Goal: Task Accomplishment & Management: Complete application form

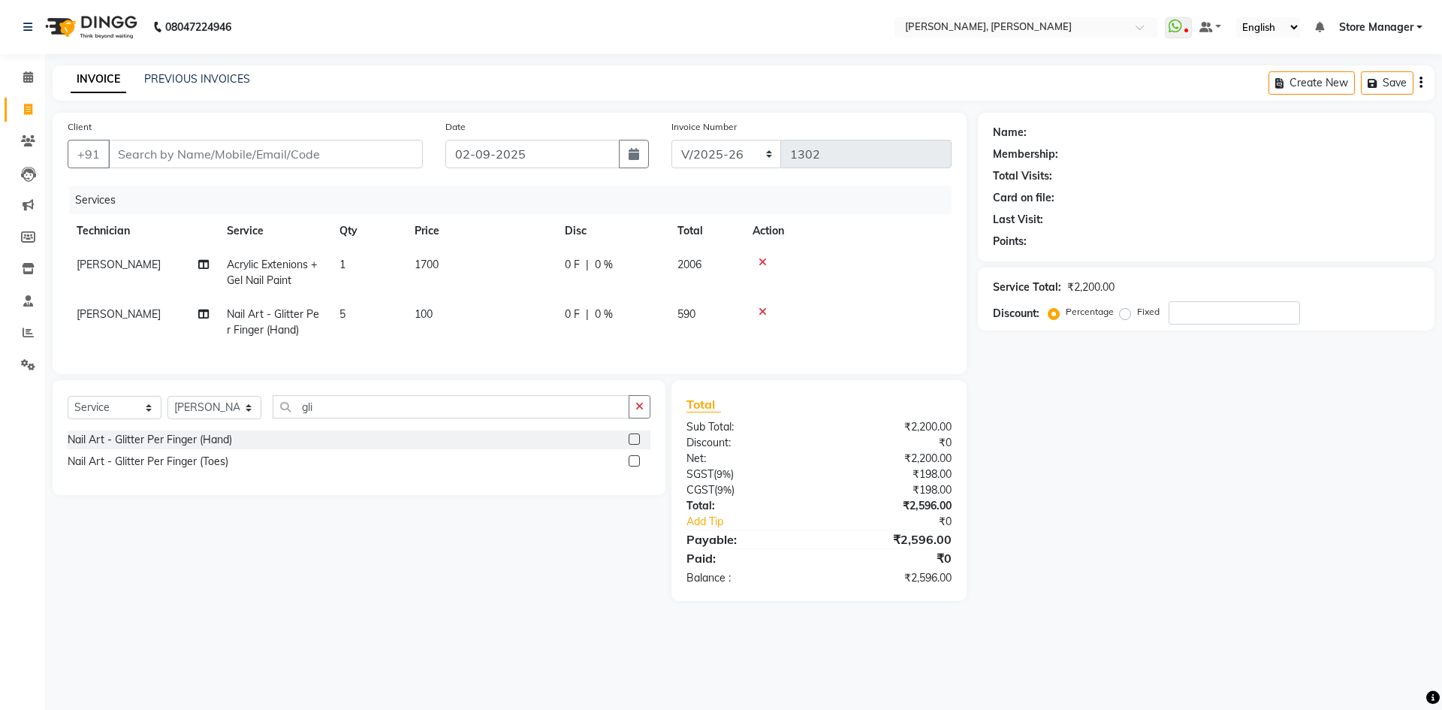
select select "7173"
select select "service"
select select "89719"
click at [380, 148] on input "Client" at bounding box center [265, 154] width 315 height 29
type input "9"
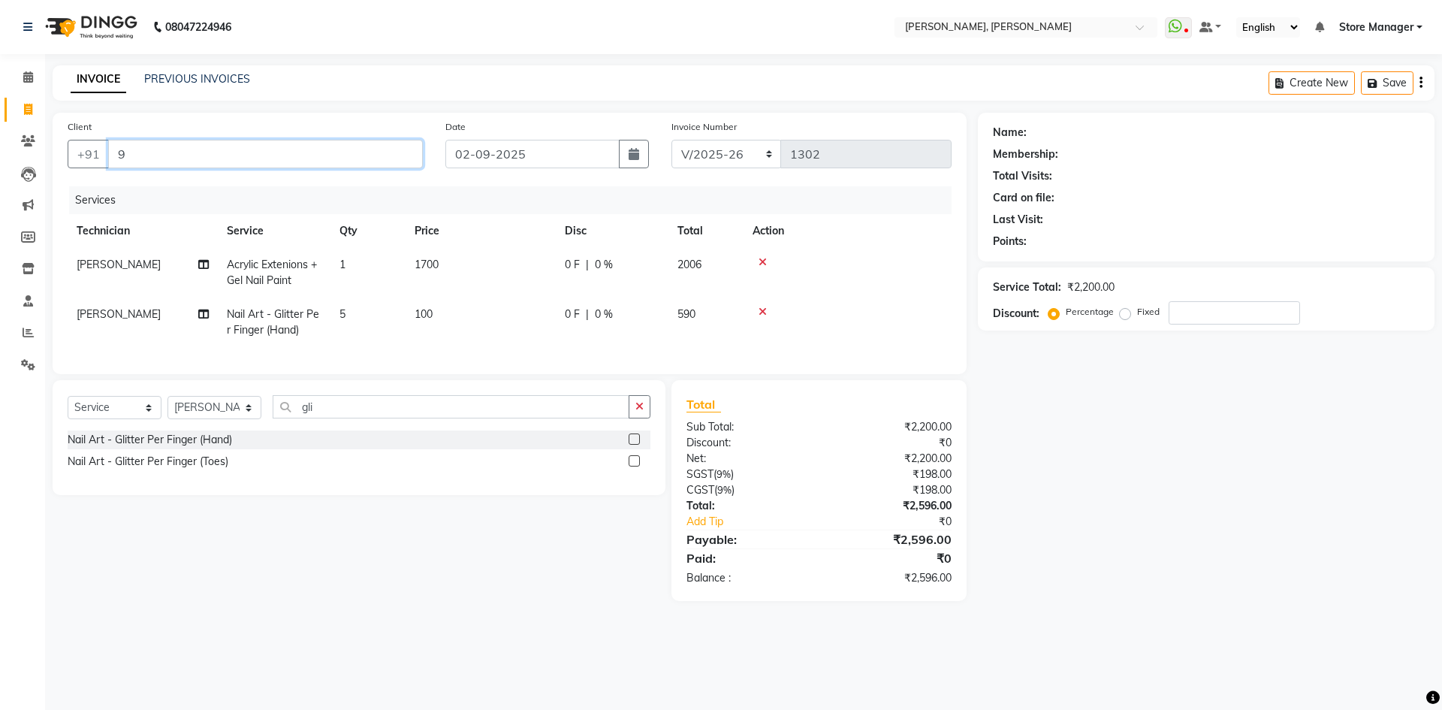
type input "0"
type input "9591999987"
click at [380, 148] on span "Add Client" at bounding box center [383, 153] width 59 height 15
select select "21"
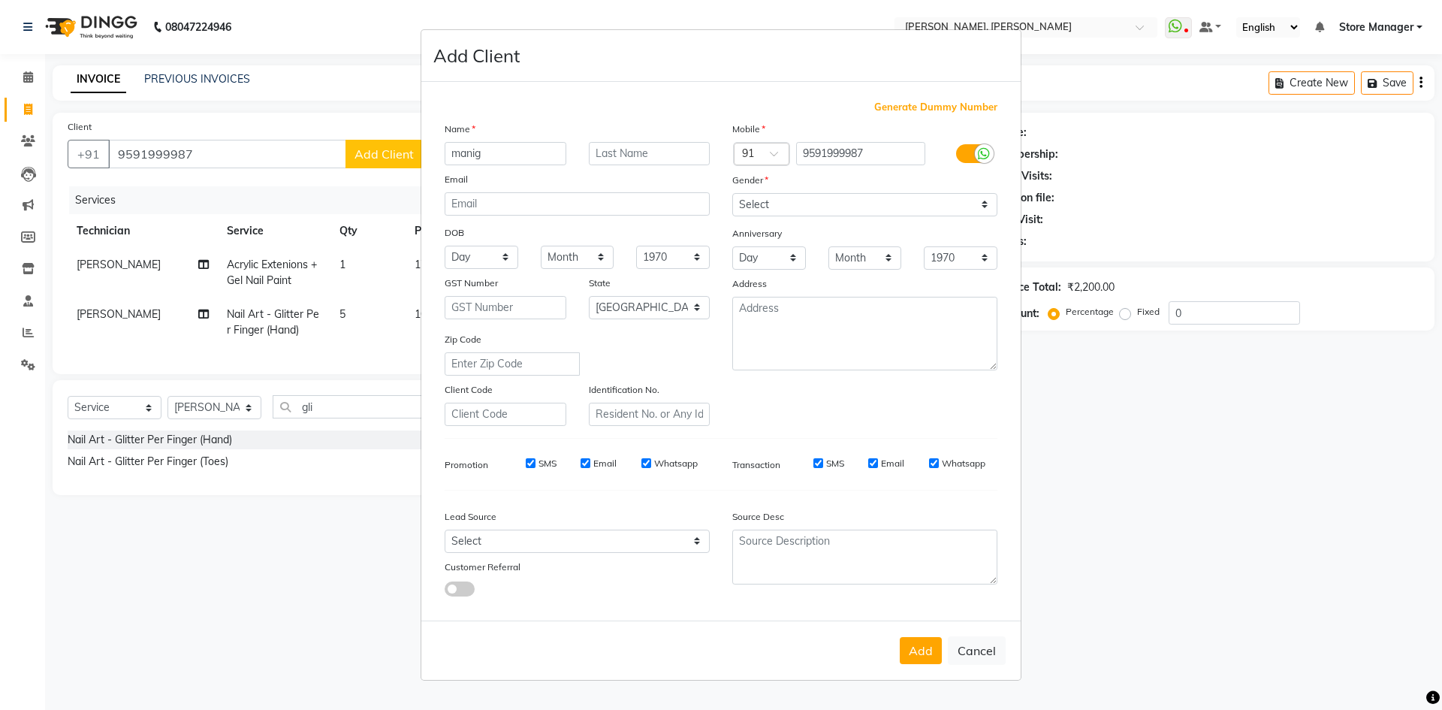
type input "manig"
click at [819, 201] on select "Select [DEMOGRAPHIC_DATA] [DEMOGRAPHIC_DATA] Other Prefer Not To Say" at bounding box center [864, 204] width 265 height 23
select select "[DEMOGRAPHIC_DATA]"
click at [732, 193] on select "Select [DEMOGRAPHIC_DATA] [DEMOGRAPHIC_DATA] Other Prefer Not To Say" at bounding box center [864, 204] width 265 height 23
click at [924, 659] on button "Add" at bounding box center [921, 650] width 42 height 27
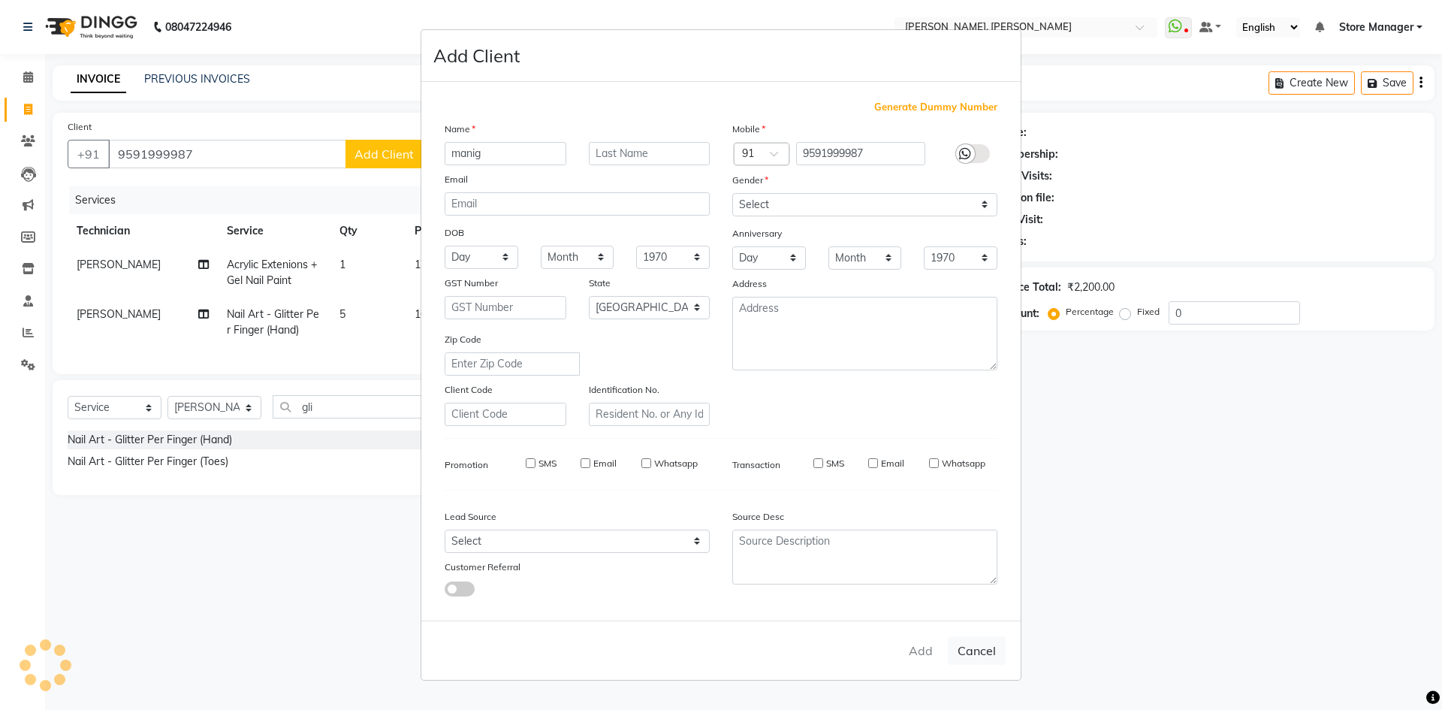
type input "95******87"
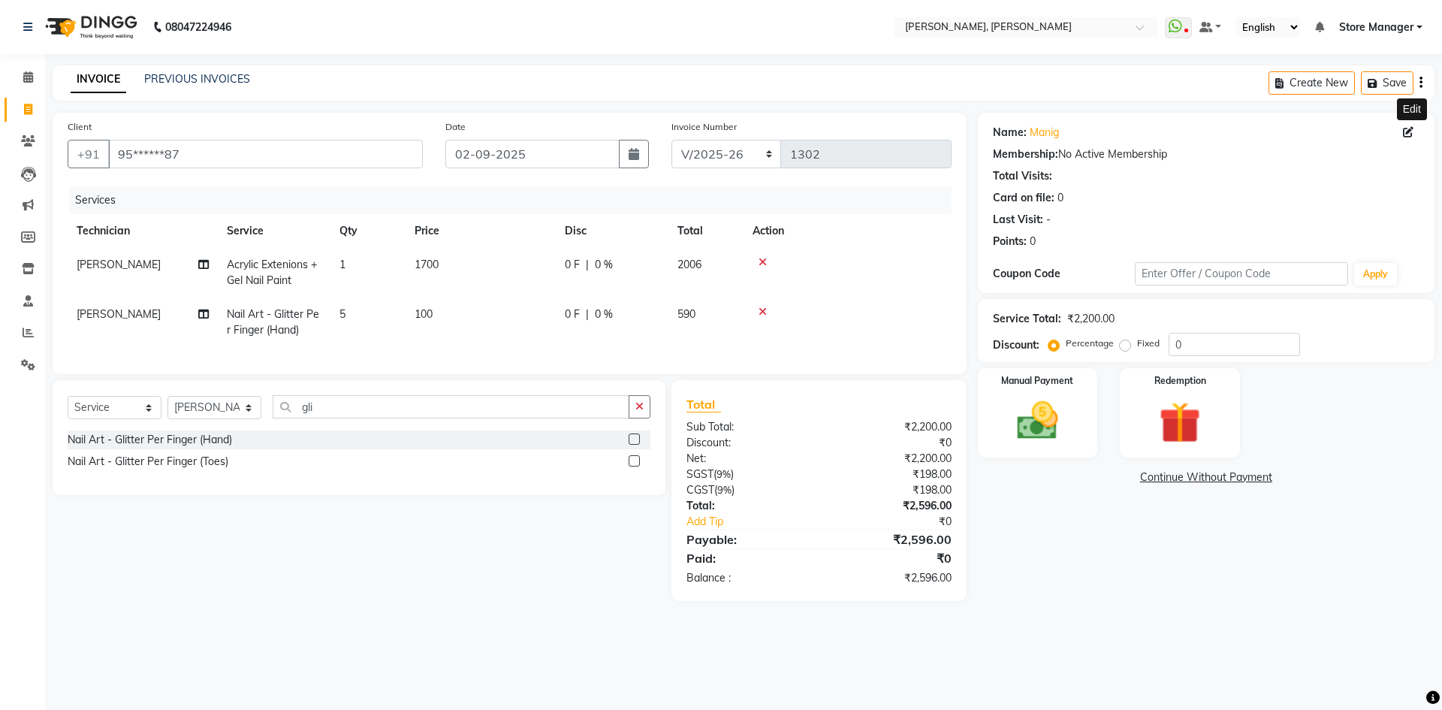
click at [1409, 134] on icon at bounding box center [1408, 132] width 11 height 11
select select "21"
select select "[DEMOGRAPHIC_DATA]"
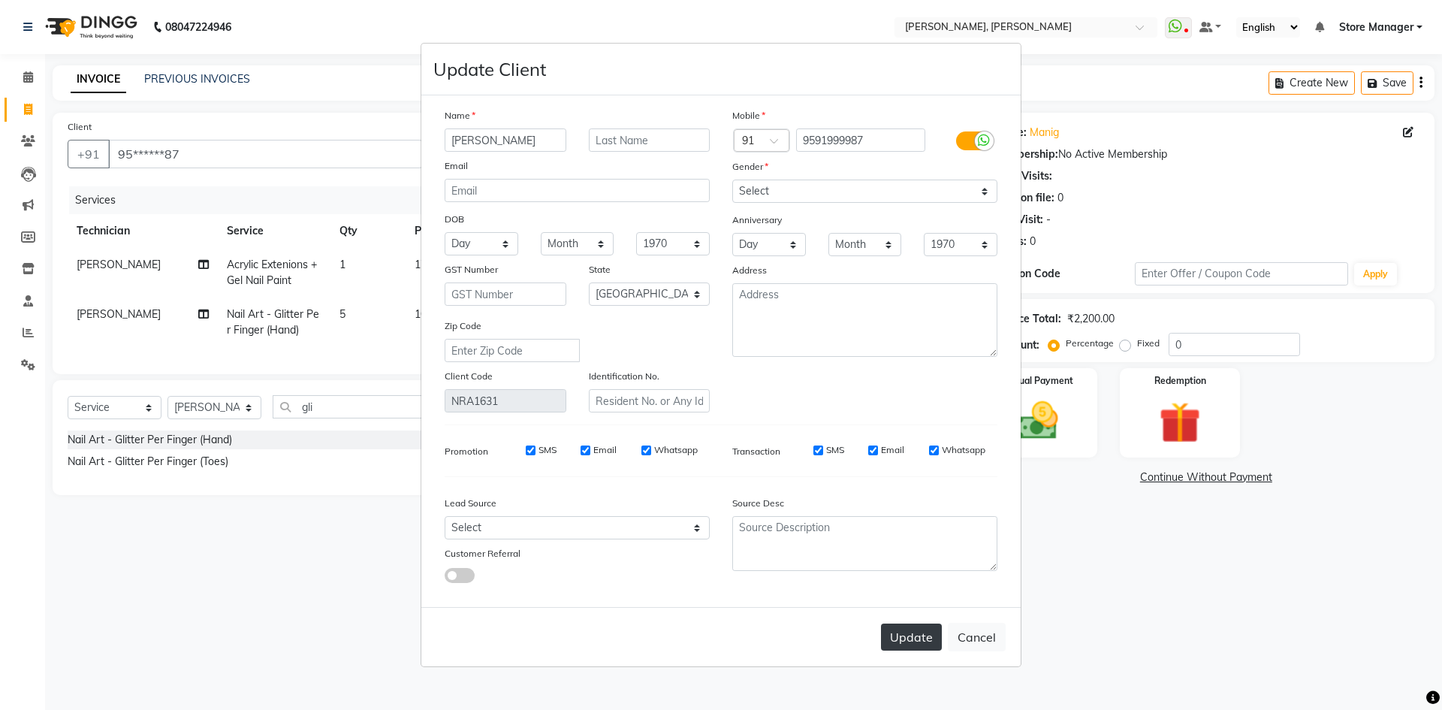
type input "[PERSON_NAME]"
click at [909, 629] on button "Update" at bounding box center [911, 636] width 61 height 27
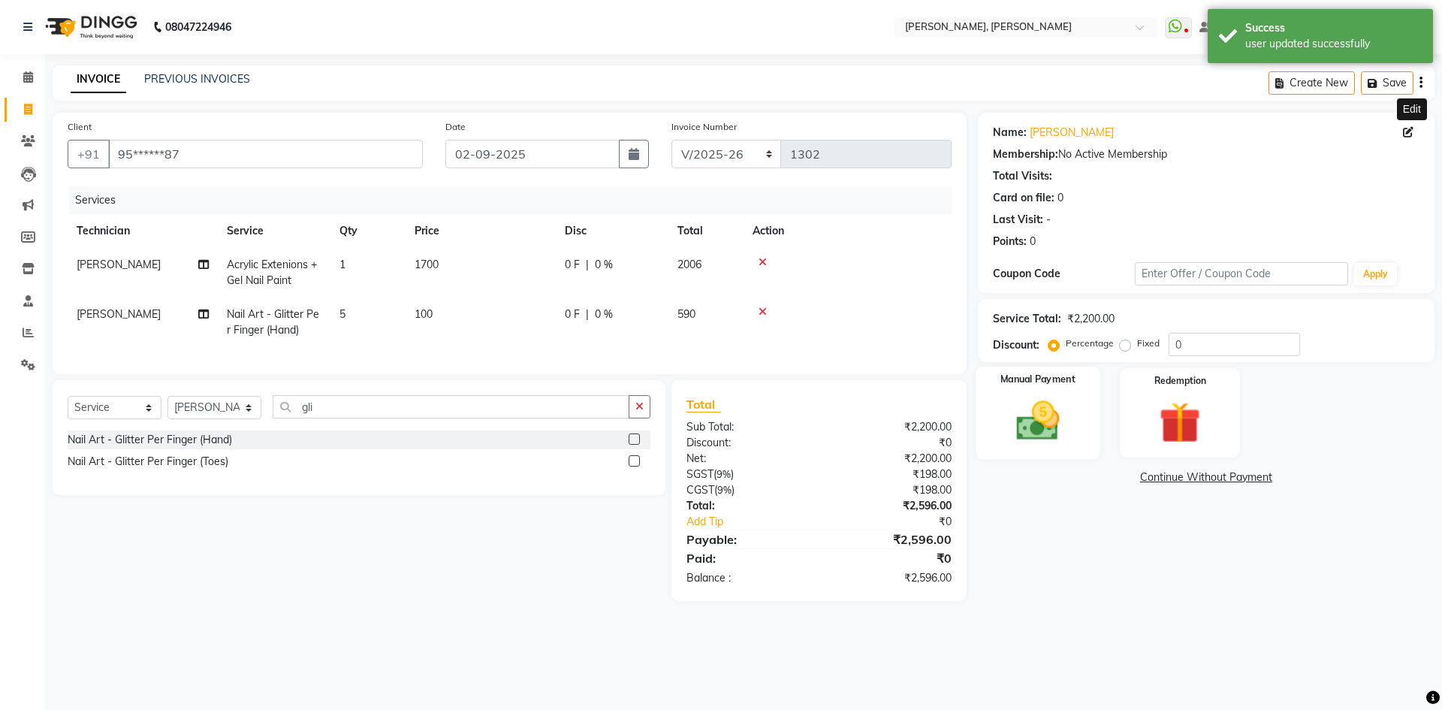
click at [1005, 415] on img at bounding box center [1038, 421] width 70 height 50
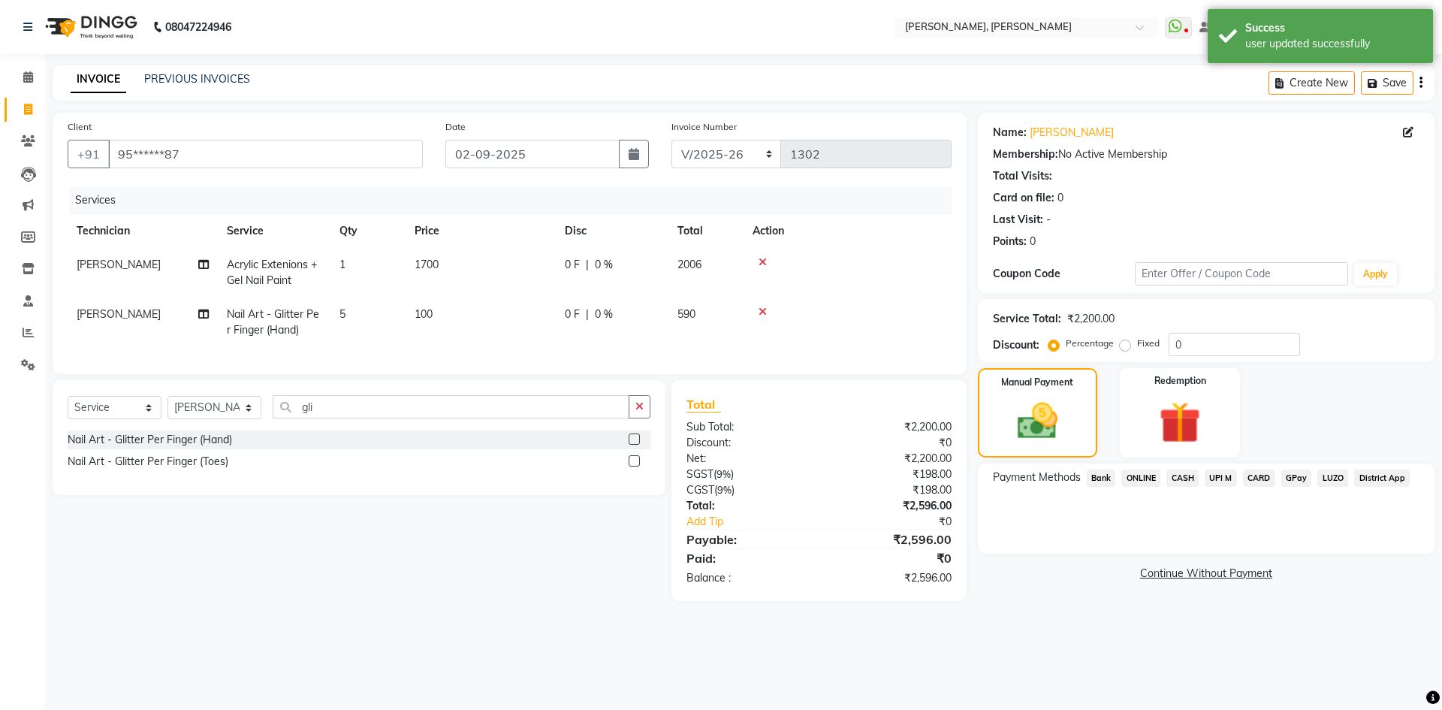
click at [1144, 477] on span "ONLINE" at bounding box center [1140, 477] width 39 height 17
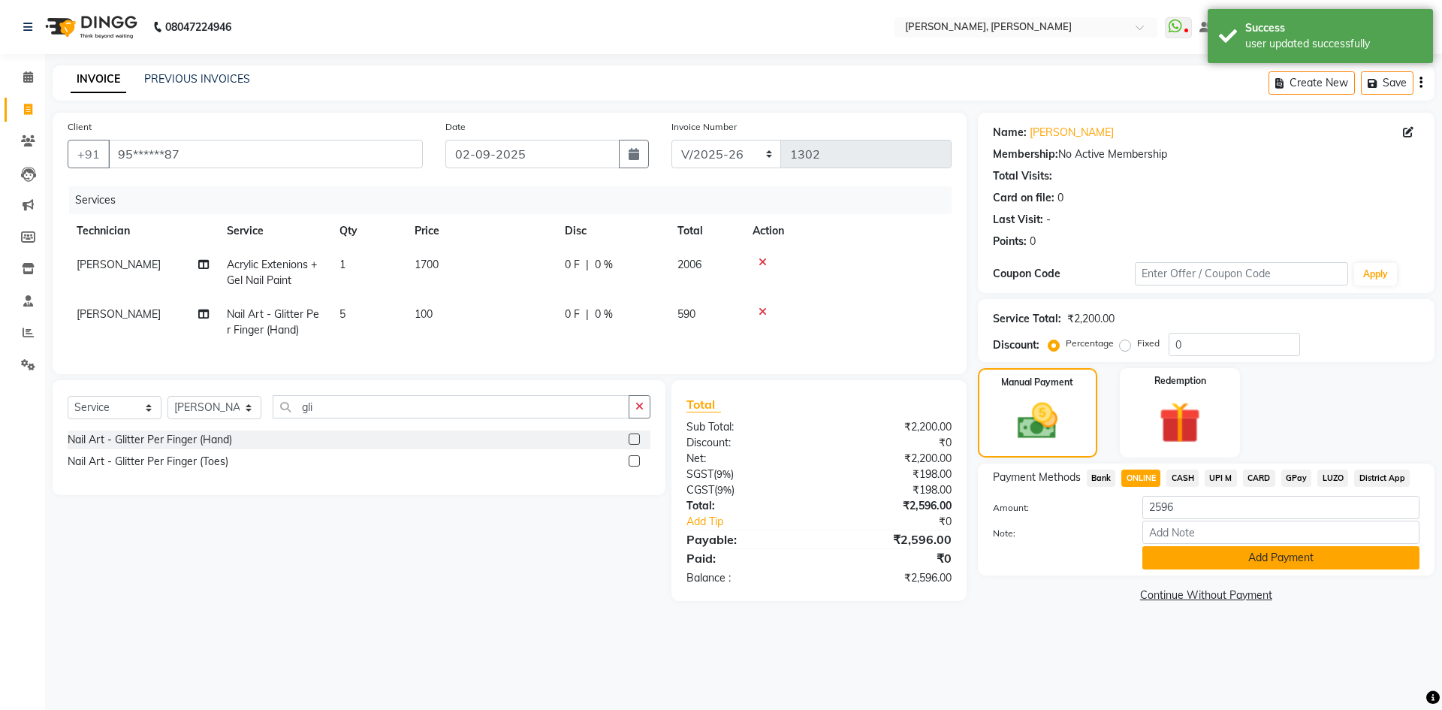
click at [1184, 559] on button "Add Payment" at bounding box center [1280, 557] width 277 height 23
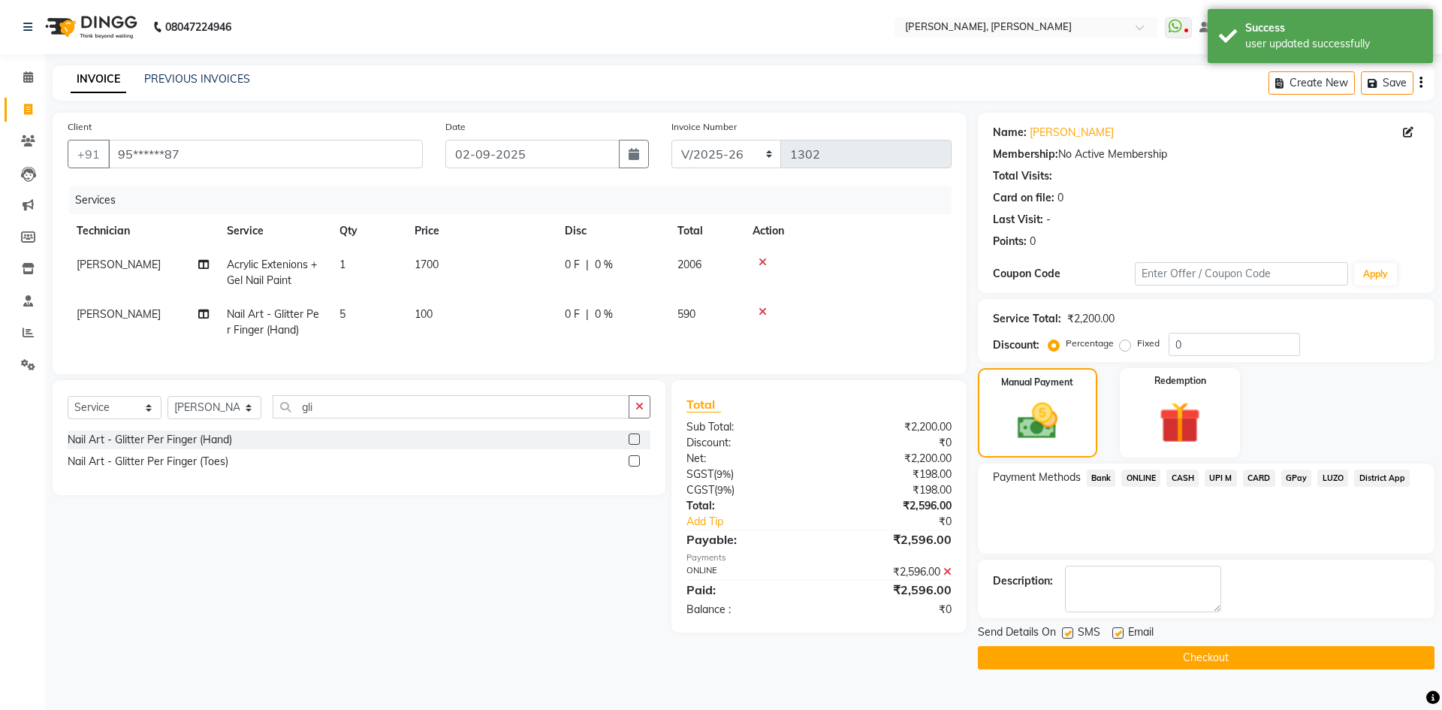
click at [1186, 648] on button "Checkout" at bounding box center [1206, 657] width 457 height 23
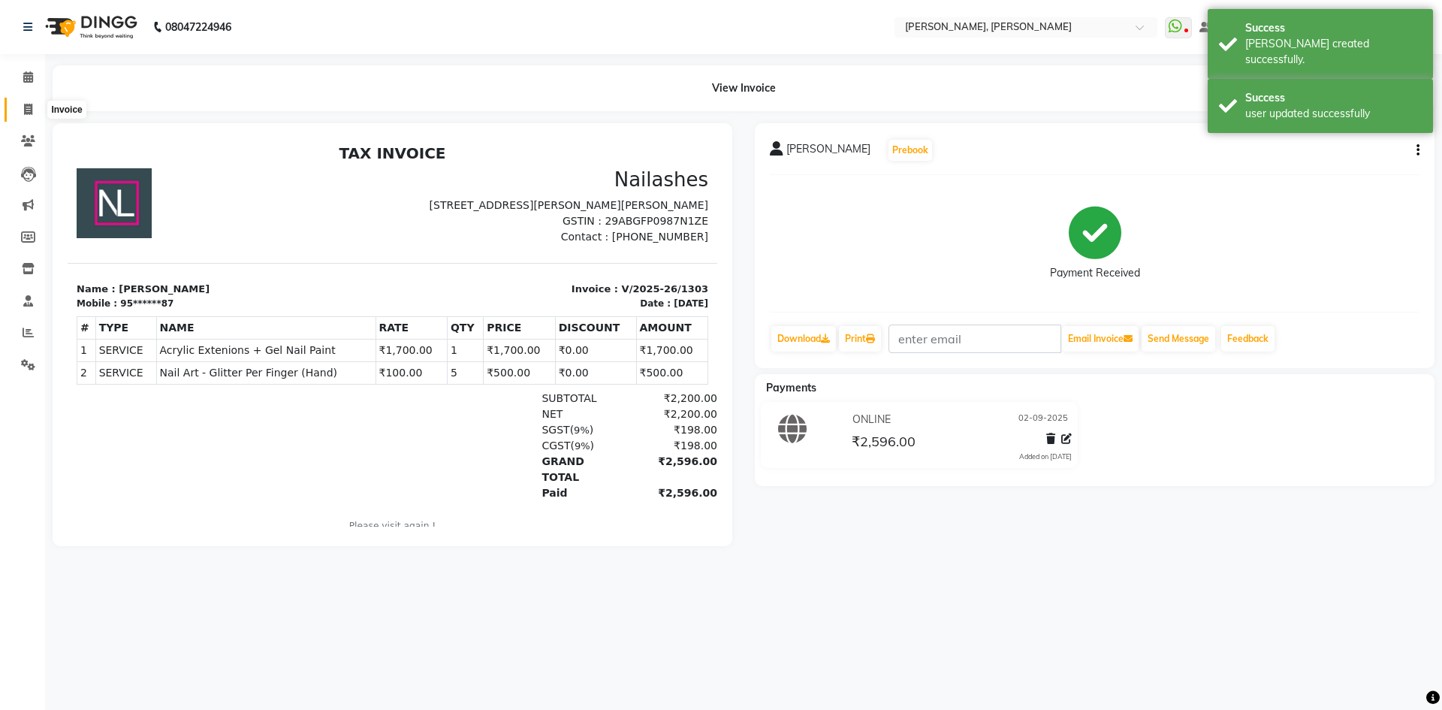
click at [32, 105] on icon at bounding box center [28, 109] width 8 height 11
select select "service"
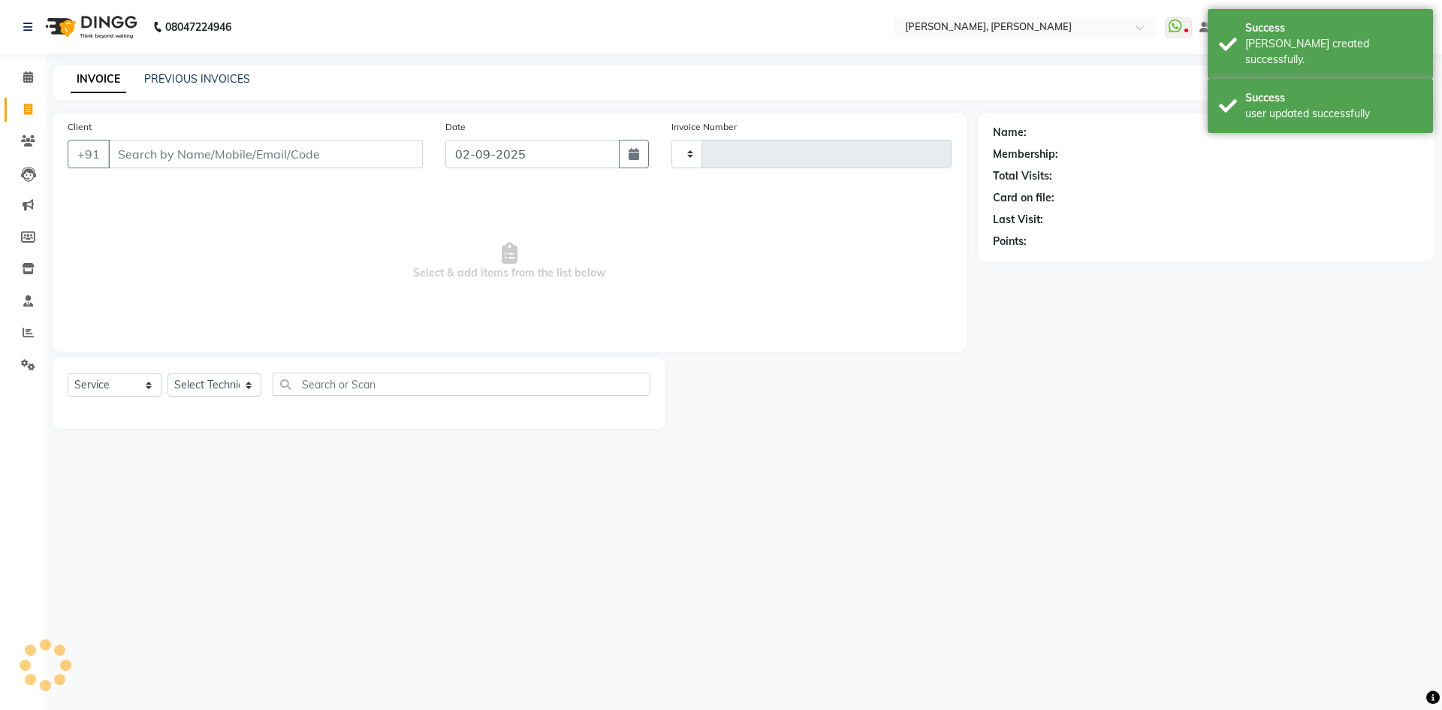
type input "1304"
select select "7173"
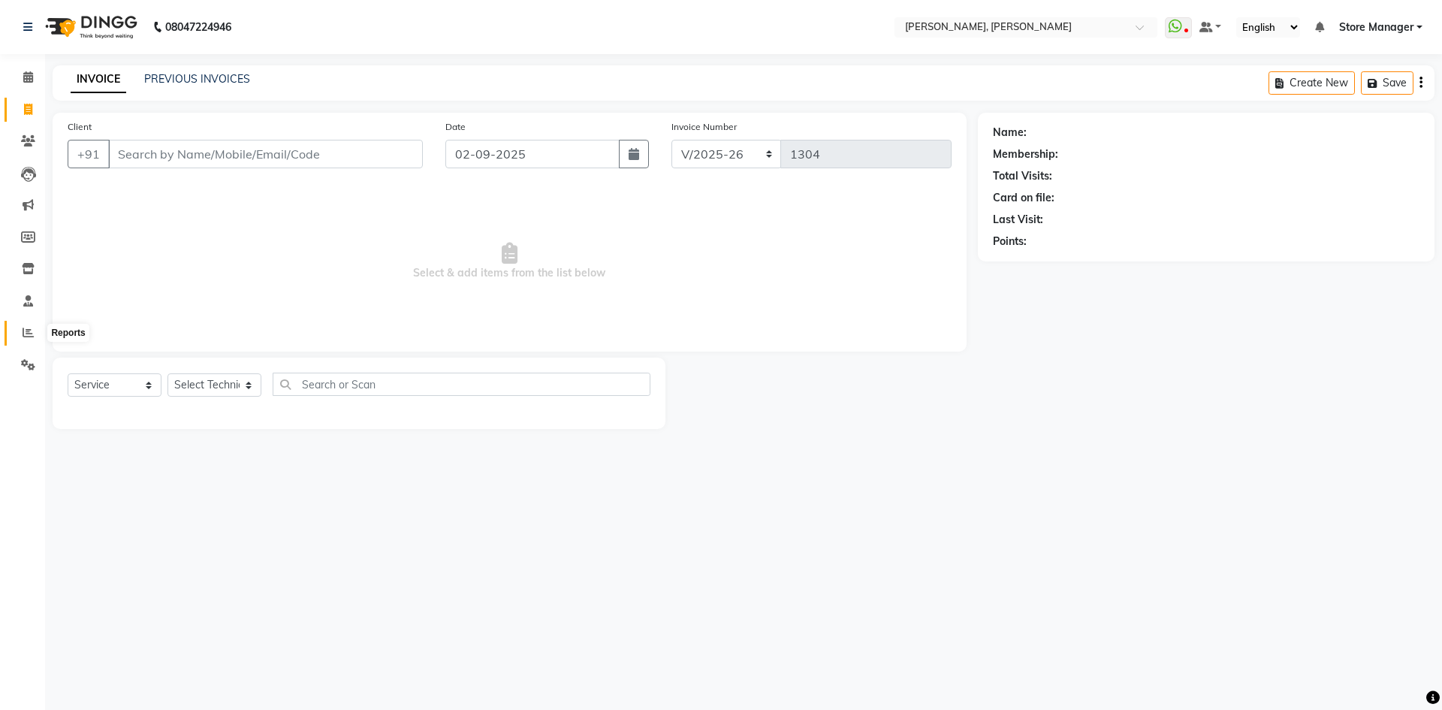
click at [33, 332] on icon at bounding box center [28, 332] width 11 height 11
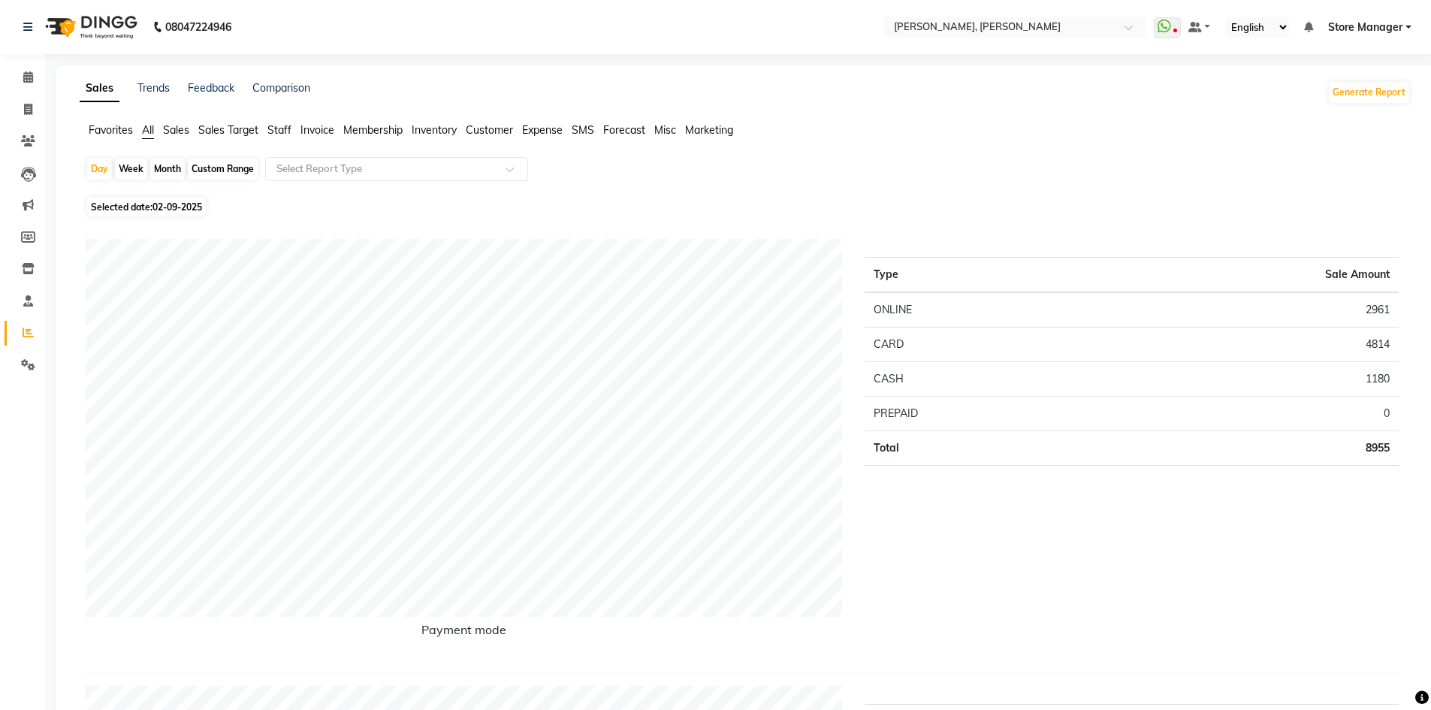
click at [276, 131] on span "Staff" at bounding box center [279, 130] width 24 height 14
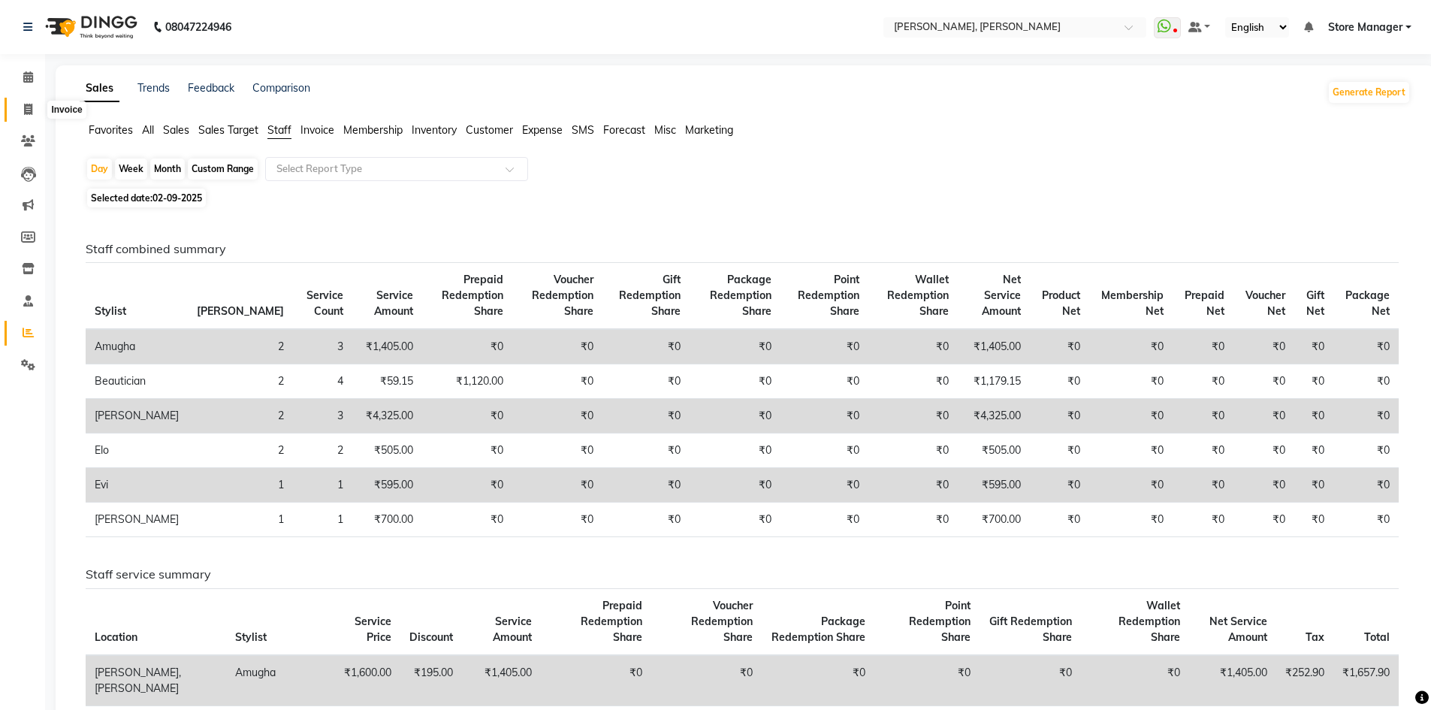
click at [29, 107] on icon at bounding box center [28, 109] width 8 height 11
select select "service"
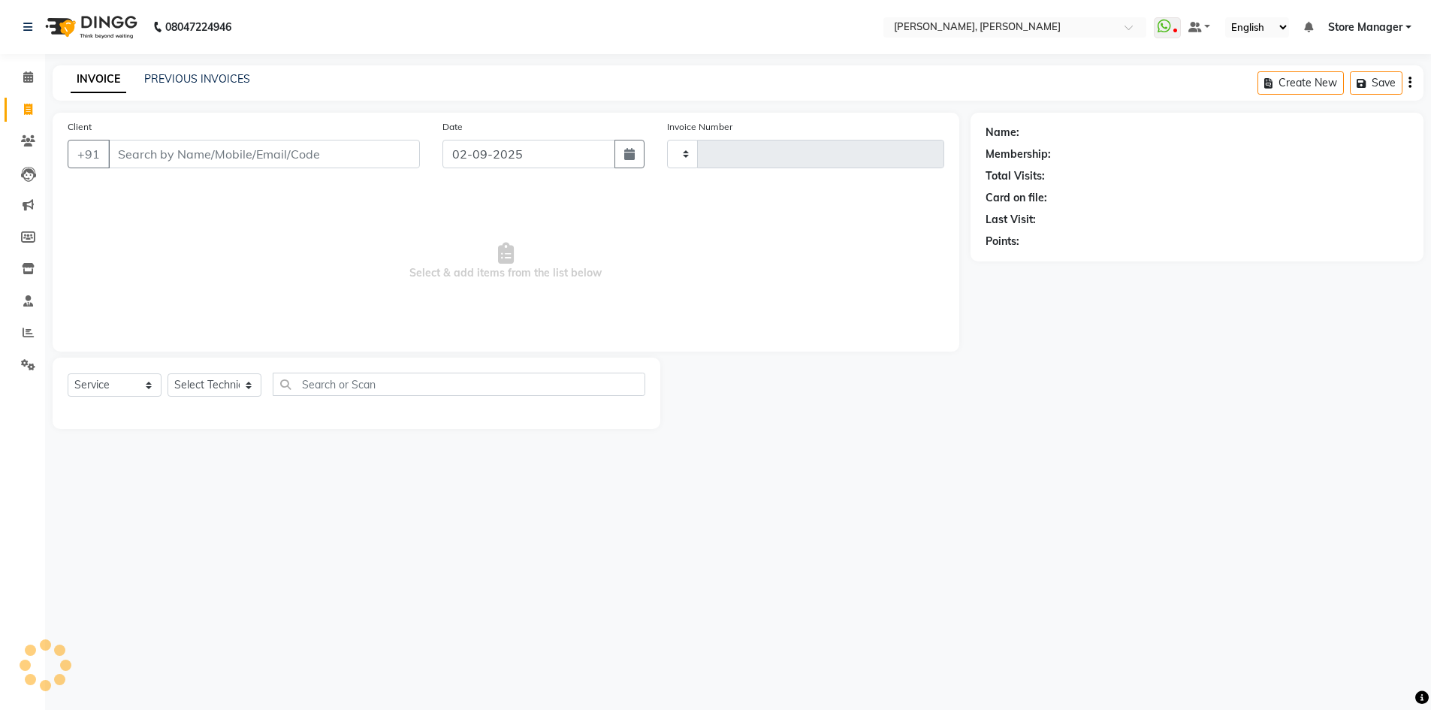
type input "1304"
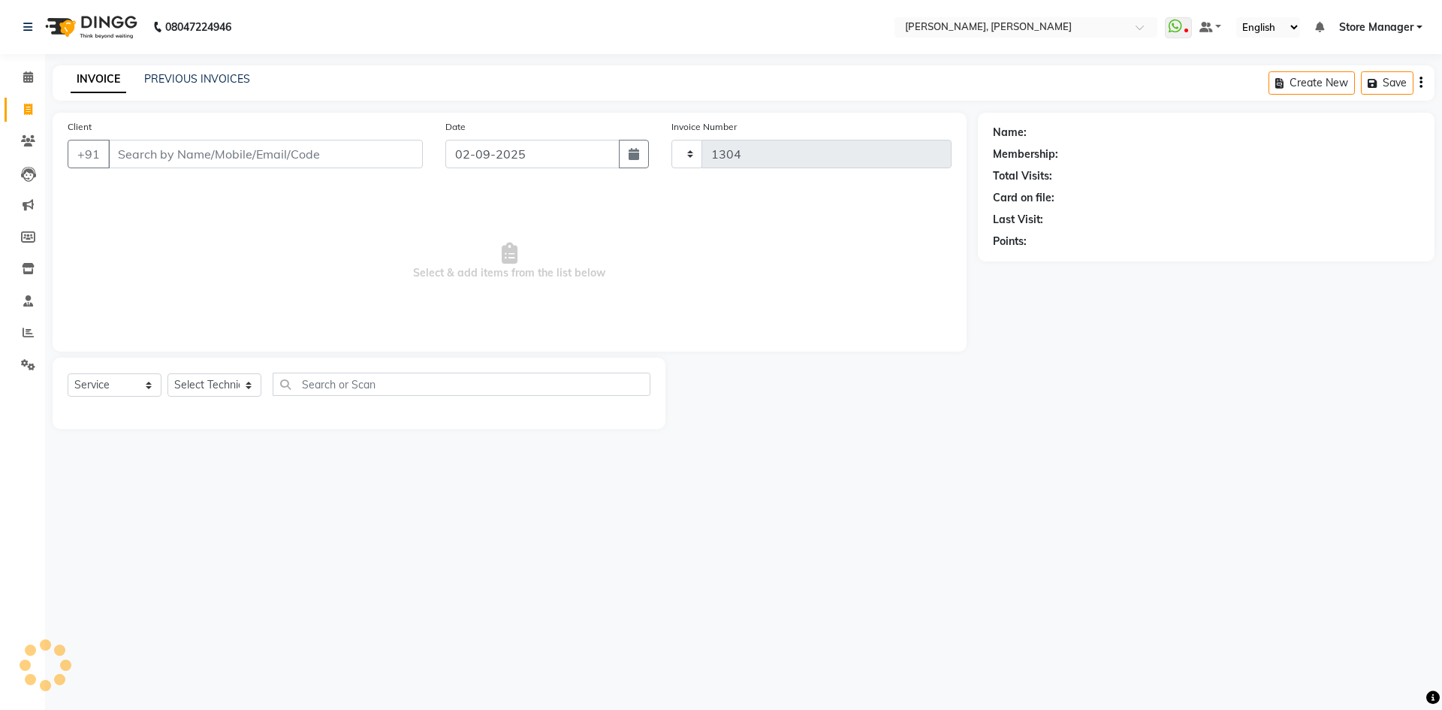
select select "7173"
click at [25, 332] on icon at bounding box center [28, 332] width 11 height 11
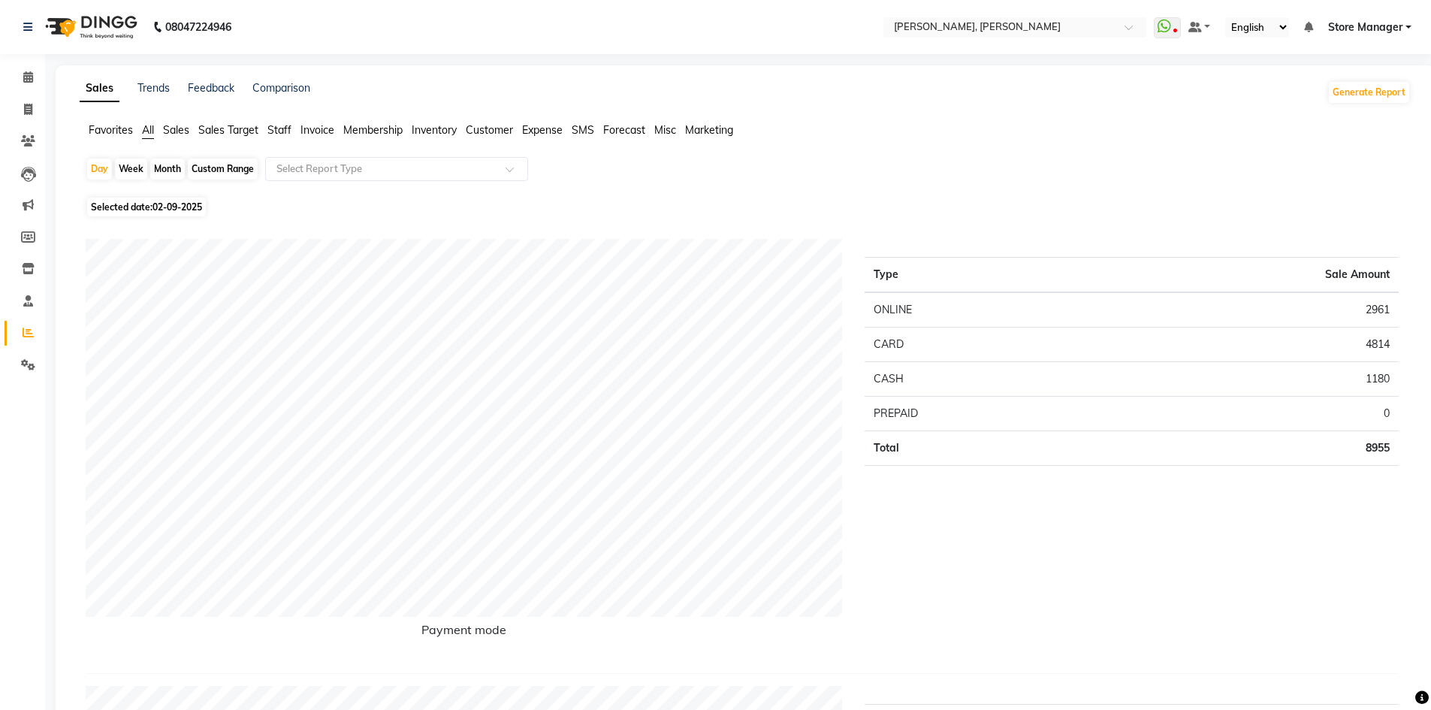
click at [280, 129] on span "Staff" at bounding box center [279, 130] width 24 height 14
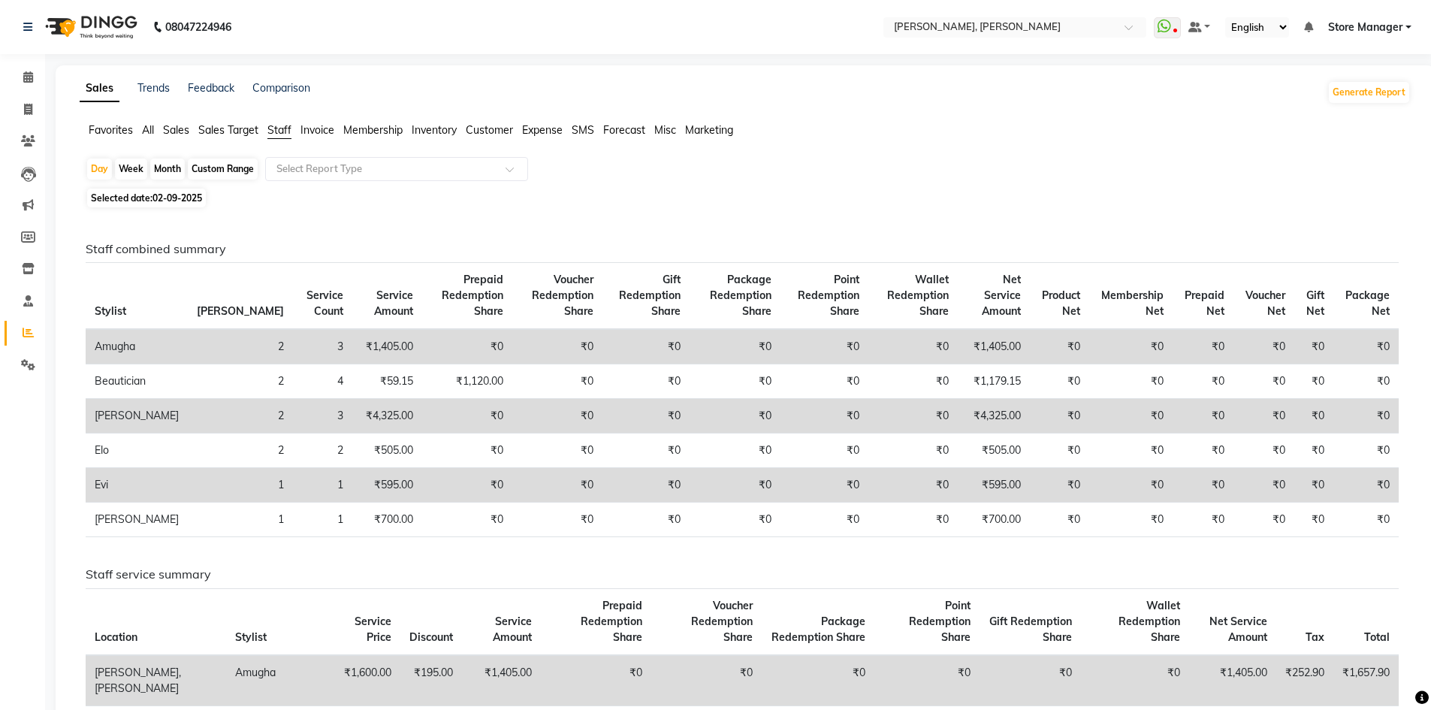
click at [180, 195] on span "02-09-2025" at bounding box center [177, 197] width 50 height 11
select select "9"
select select "2025"
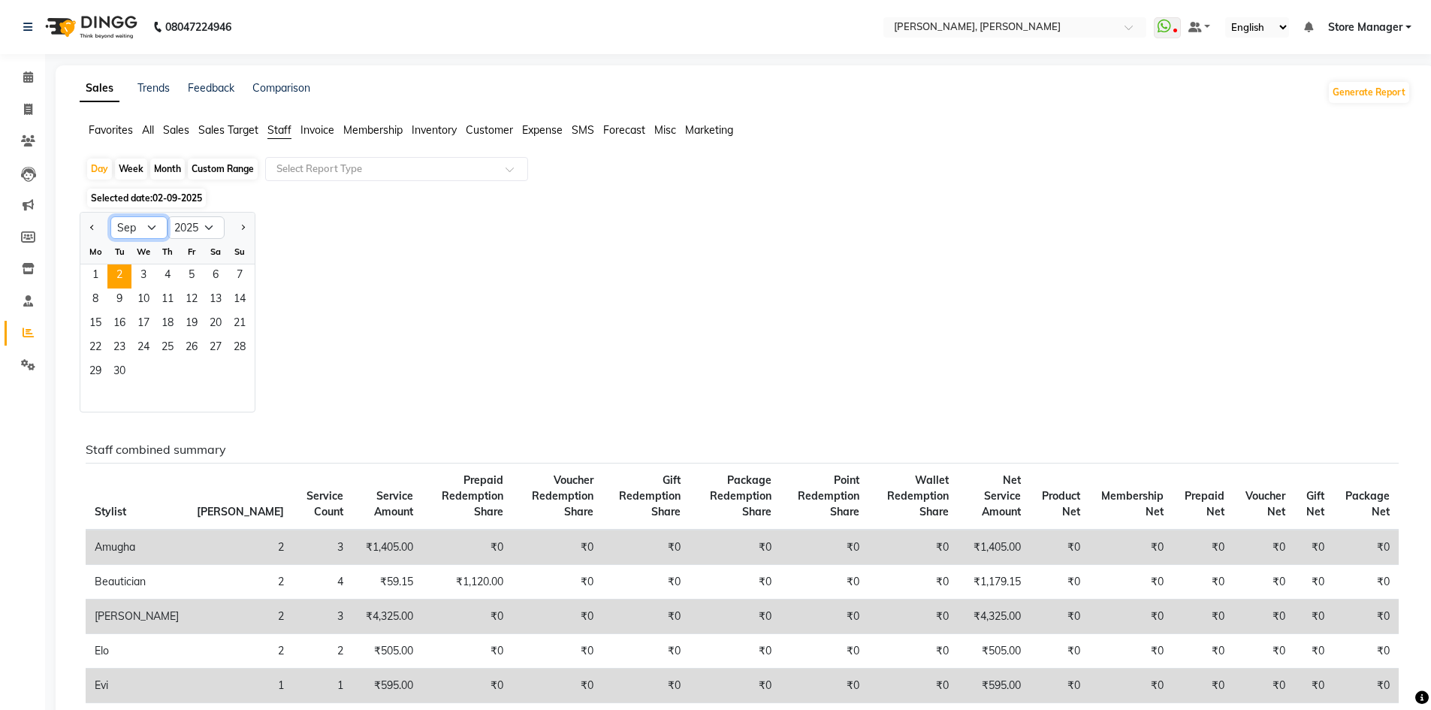
click at [135, 227] on select "Jan Feb Mar Apr May Jun [DATE] Aug Sep Oct Nov Dec" at bounding box center [138, 227] width 57 height 23
select select "8"
click at [110, 216] on select "Jan Feb Mar Apr May Jun [DATE] Aug Sep Oct Nov Dec" at bounding box center [138, 227] width 57 height 23
click at [197, 278] on span "1" at bounding box center [191, 276] width 24 height 24
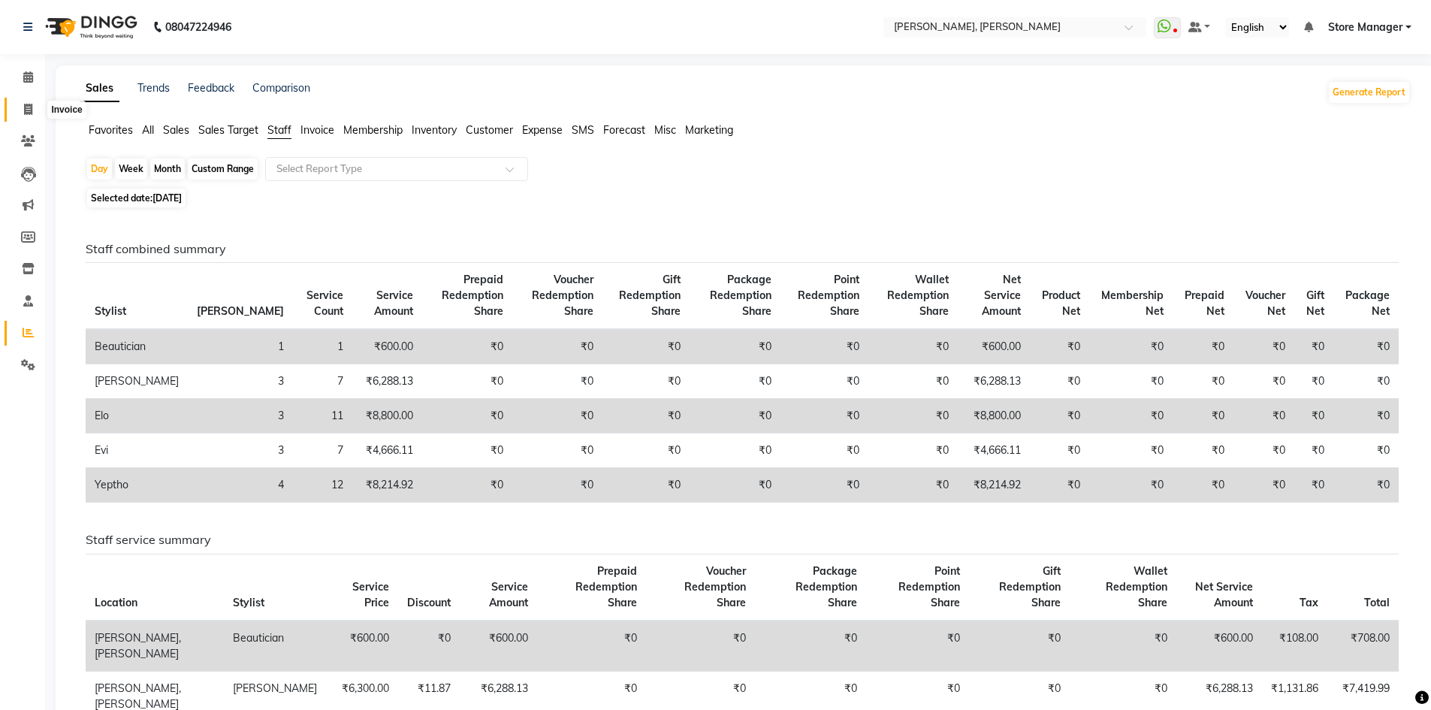
click at [23, 108] on span at bounding box center [28, 109] width 26 height 17
select select "7173"
select select "service"
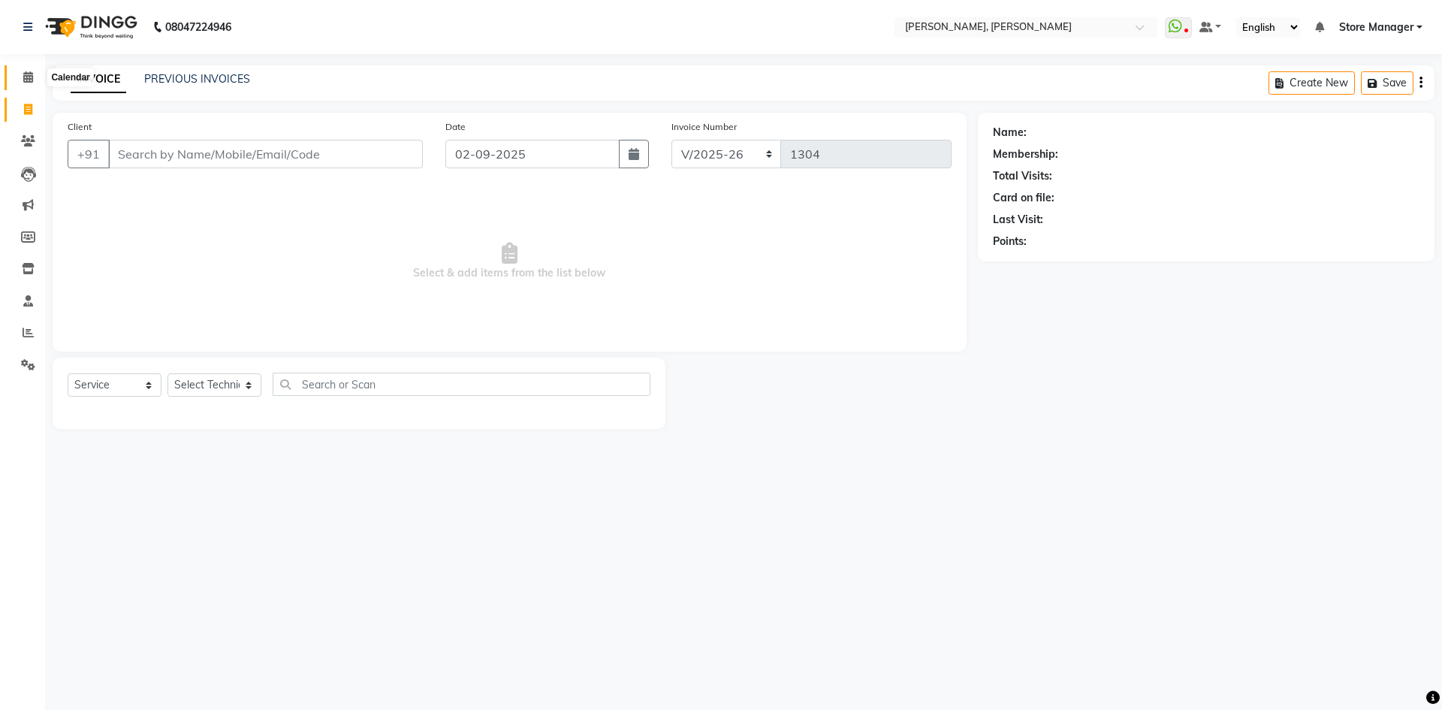
click at [26, 77] on icon at bounding box center [28, 76] width 10 height 11
